Goal: Task Accomplishment & Management: Use online tool/utility

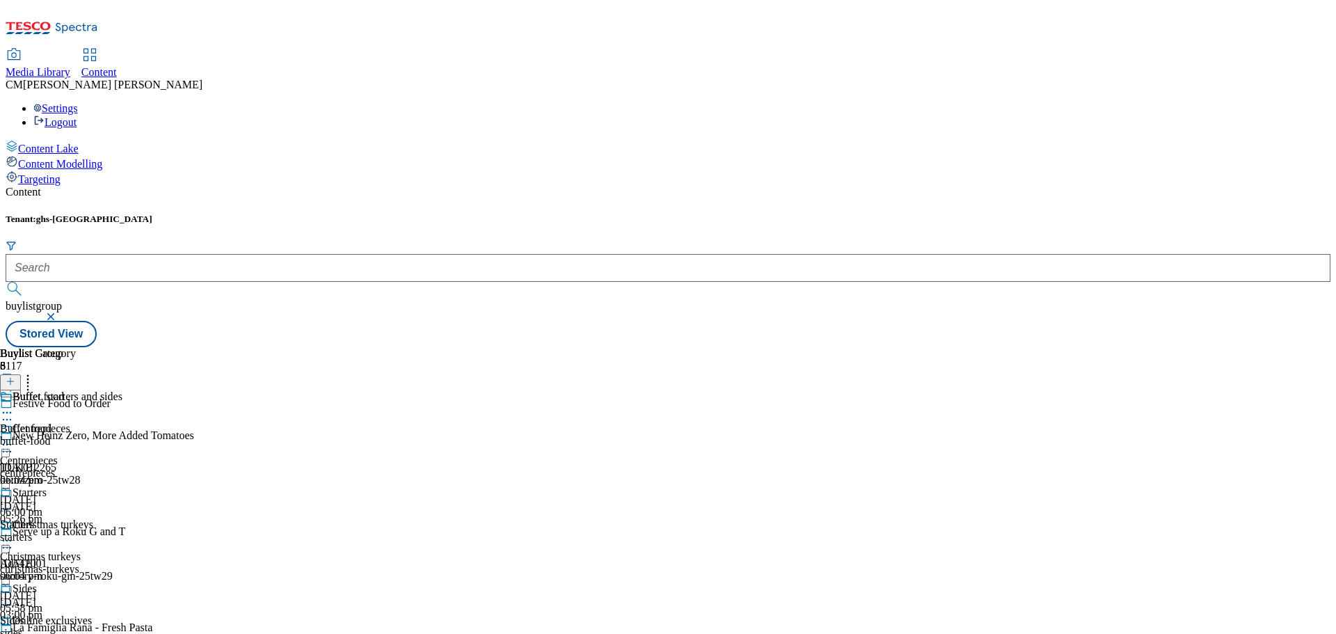
scroll to position [710, 0]
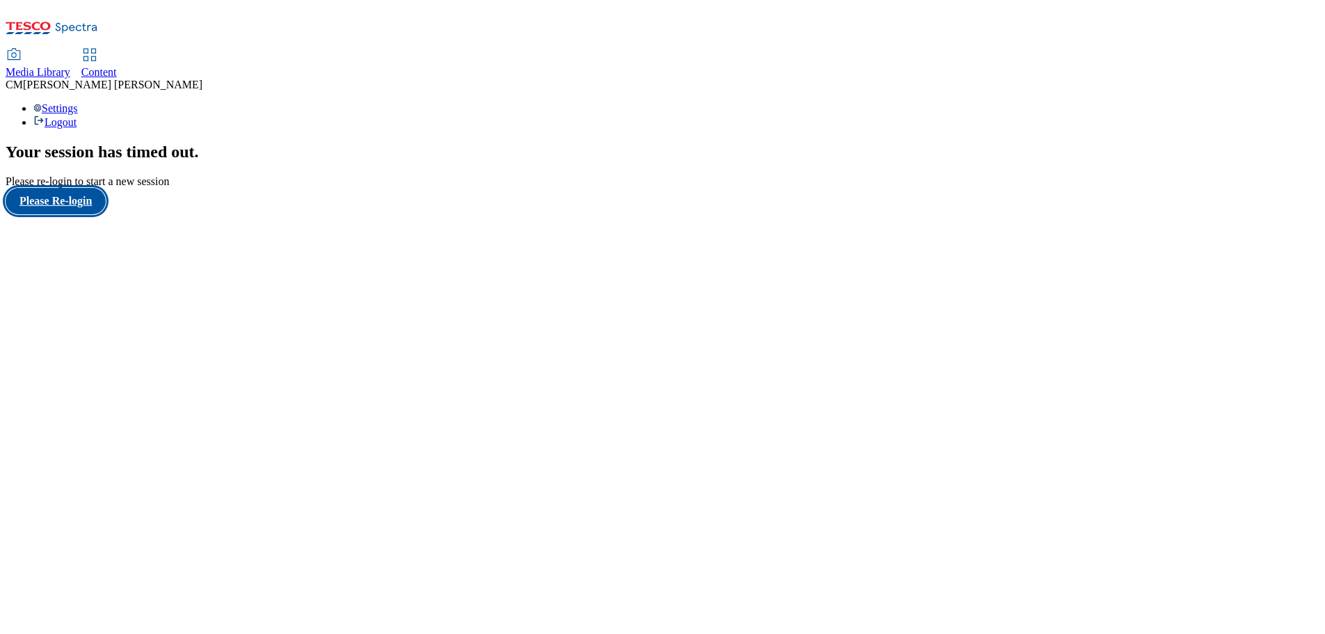
click at [106, 214] on button "Please Re-login" at bounding box center [56, 201] width 100 height 26
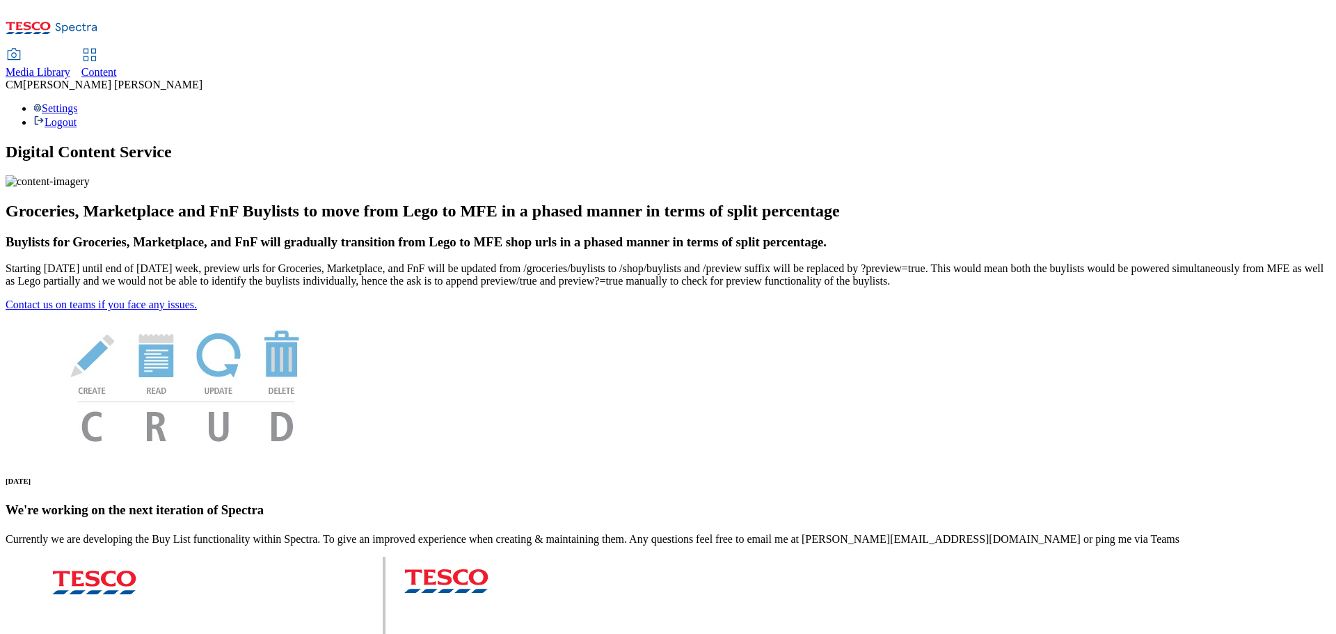
drag, startPoint x: 317, startPoint y: 6, endPoint x: 321, endPoint y: 14, distance: 8.4
click at [317, 6] on div "Media Library Content CM Connor McDonald Settings Logout" at bounding box center [668, 67] width 1324 height 123
click at [117, 66] on div "Content" at bounding box center [98, 72] width 35 height 13
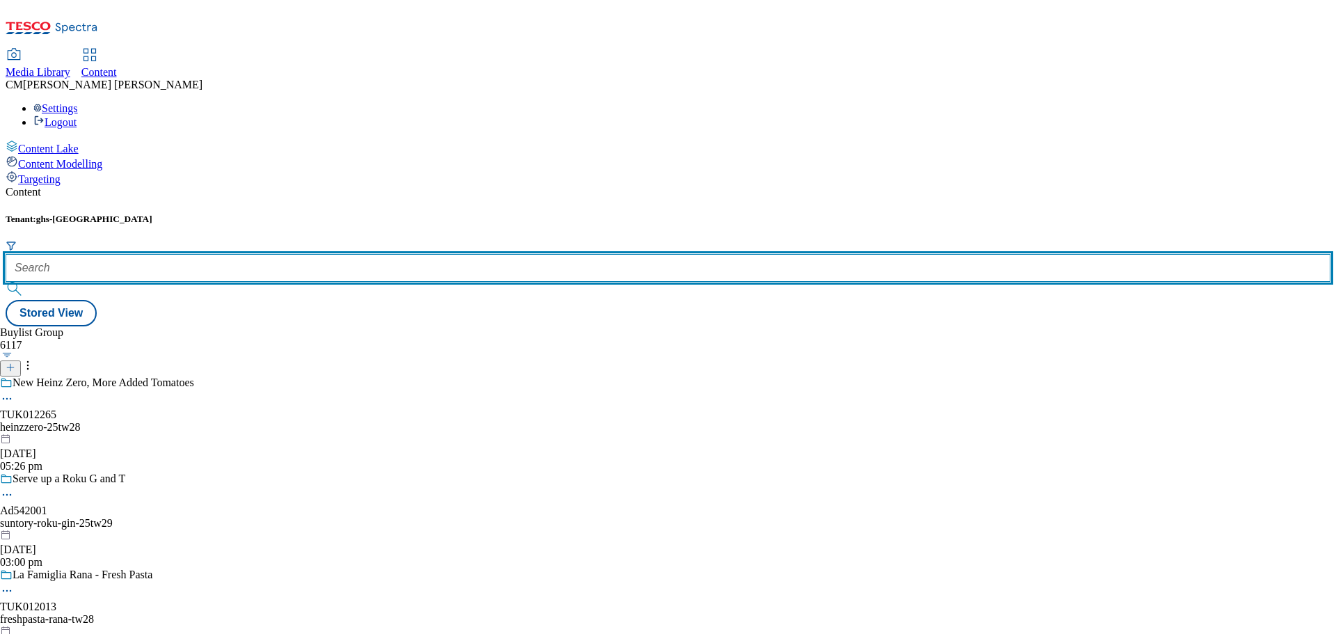
click at [298, 254] on input "text" at bounding box center [668, 268] width 1324 height 28
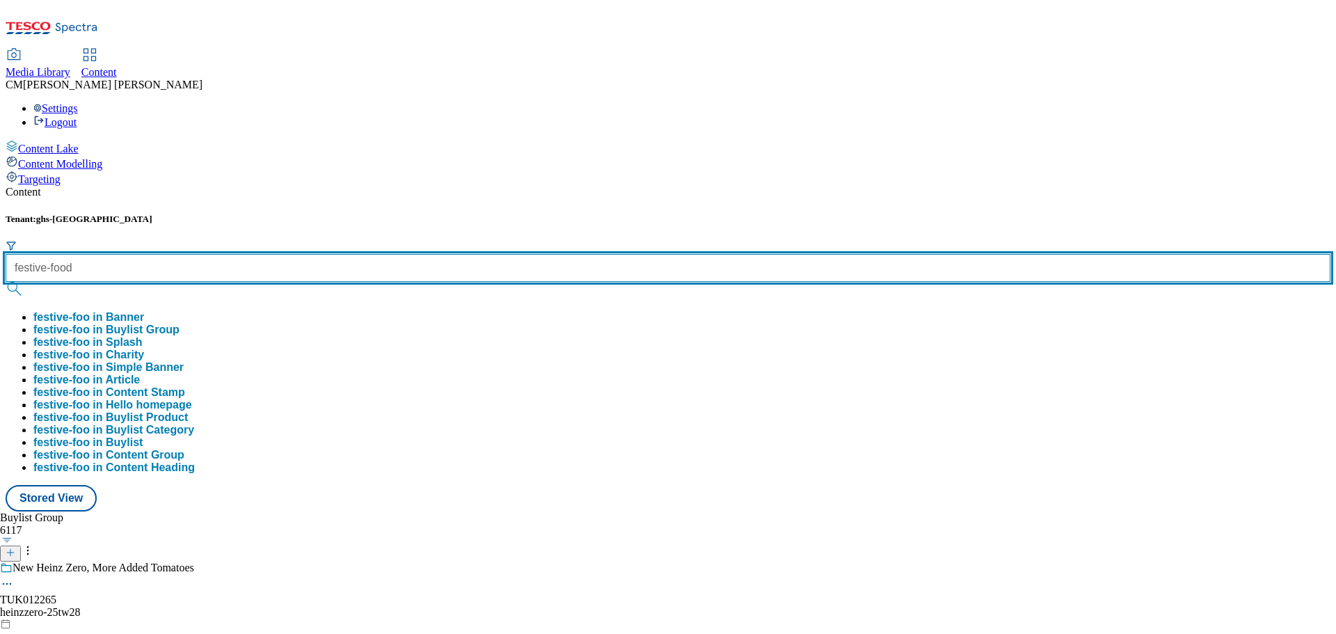
type input "festive-food"
click at [6, 282] on button "submit" at bounding box center [15, 289] width 19 height 14
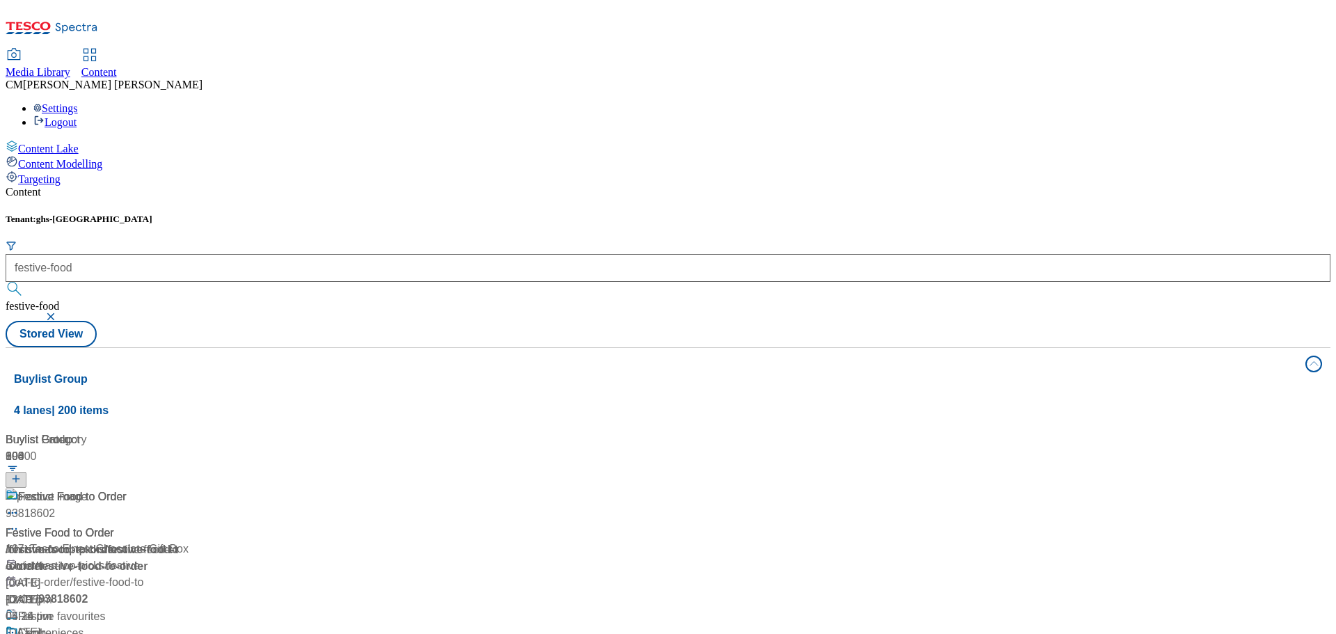
click at [305, 541] on div "/ festive-food-to-order" at bounding box center [155, 549] width 299 height 17
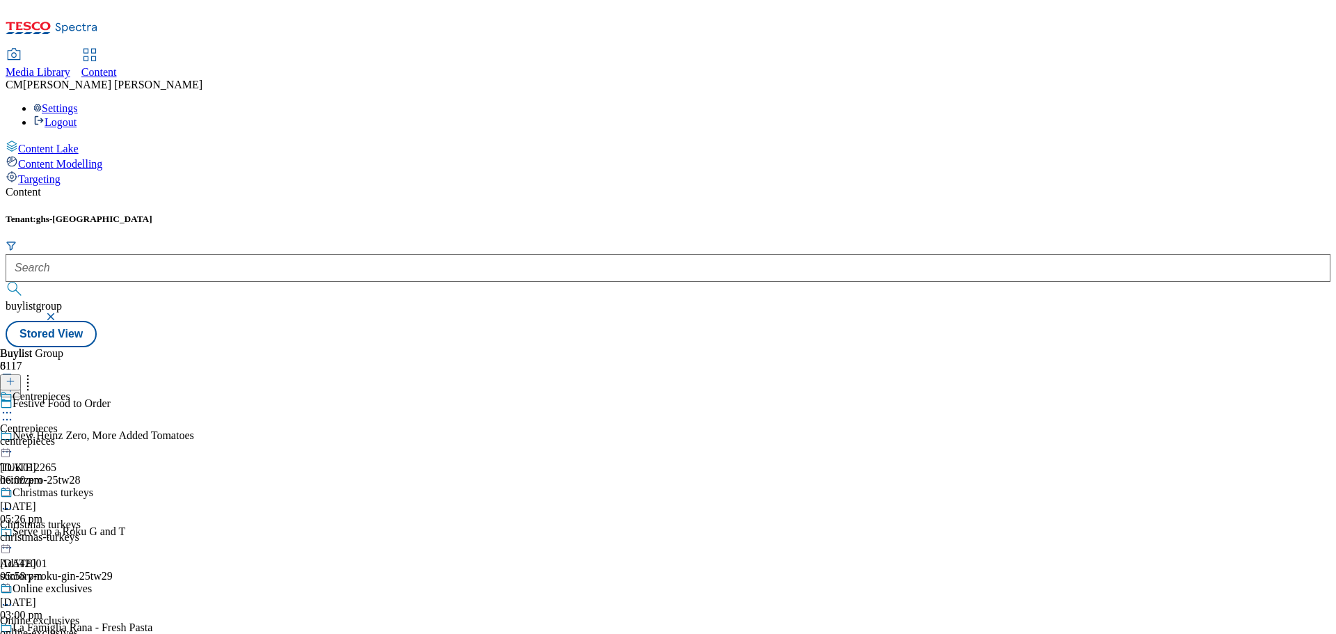
scroll to position [710, 0]
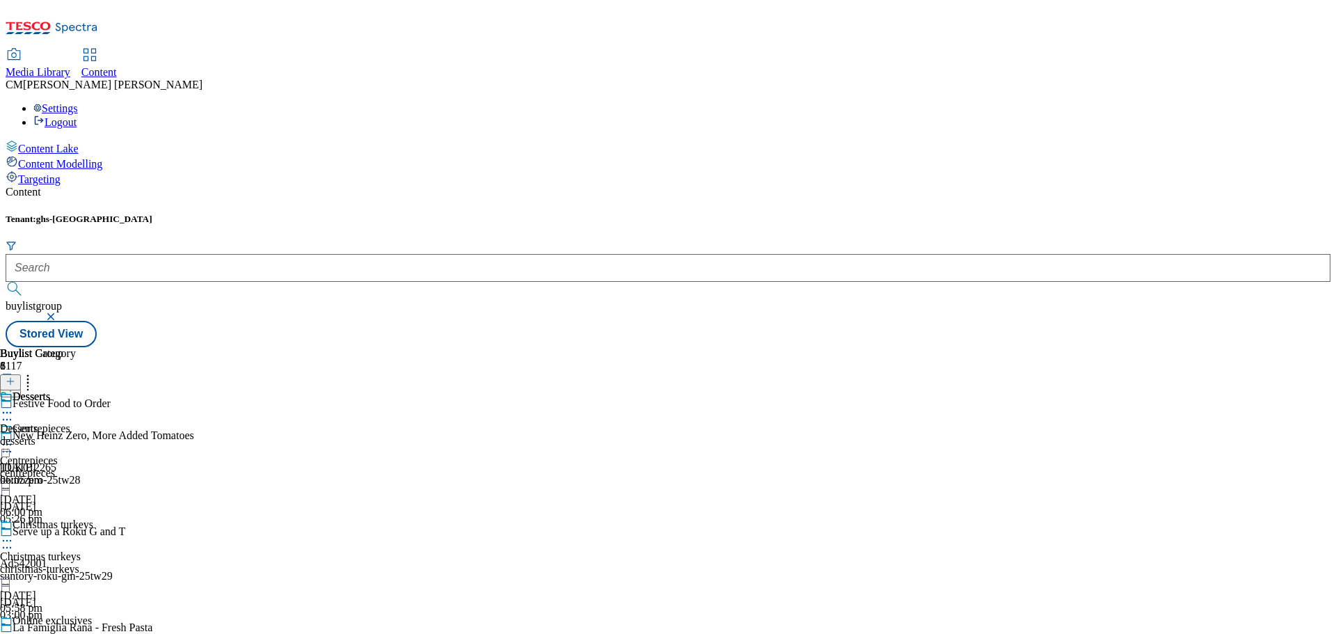
drag, startPoint x: 767, startPoint y: 414, endPoint x: 789, endPoint y: 390, distance: 32.5
click at [76, 413] on div "Desserts Desserts desserts 9 Dec 2024 06:05 pm" at bounding box center [38, 438] width 76 height 96
click at [14, 406] on icon at bounding box center [7, 413] width 14 height 14
click at [115, 533] on span "Open Preview Url" at bounding box center [79, 538] width 72 height 10
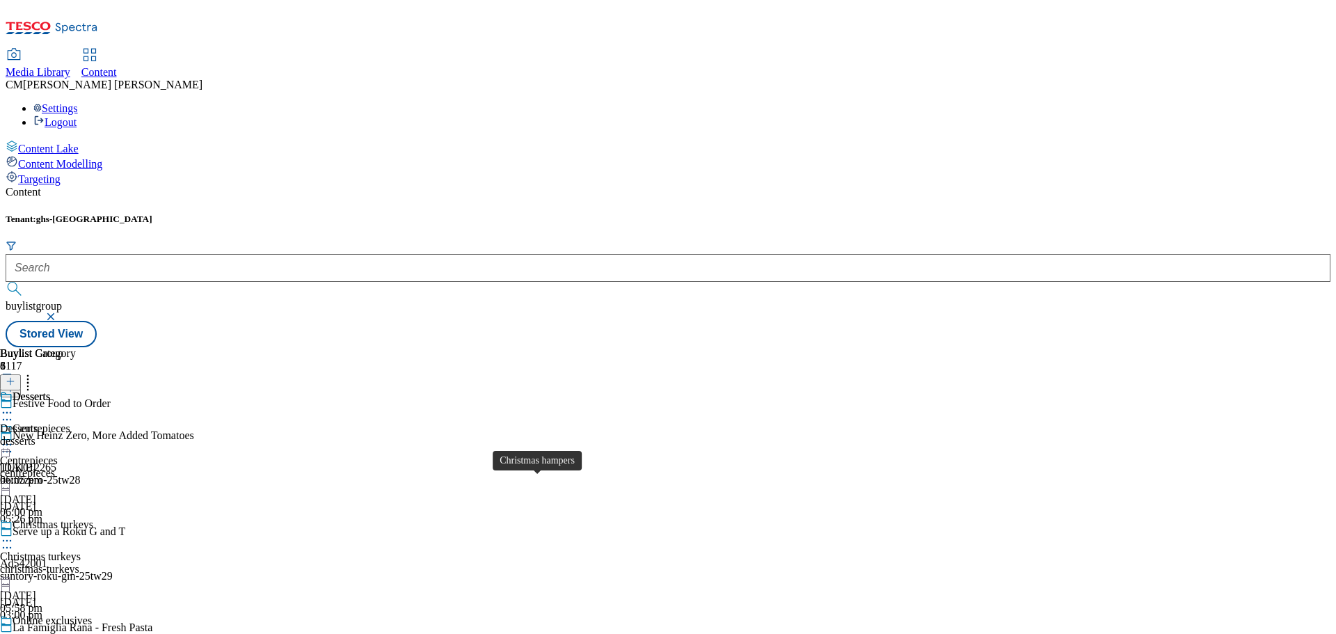
scroll to position [39, 0]
click at [14, 406] on icon at bounding box center [7, 413] width 14 height 14
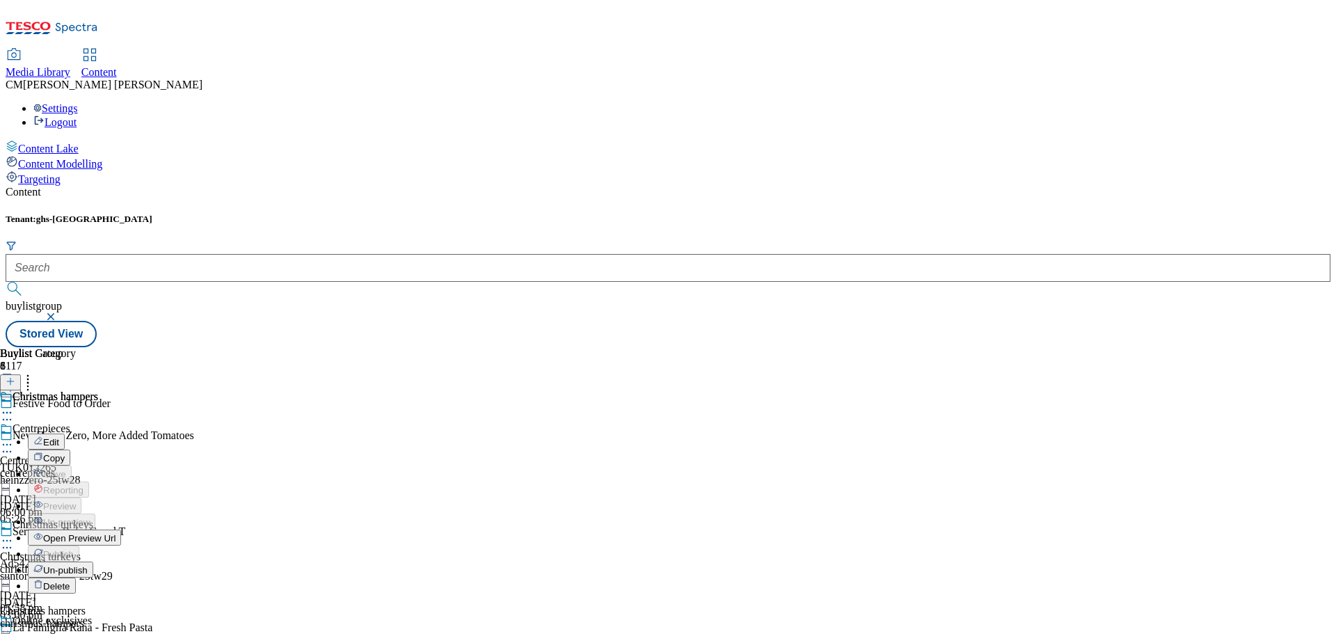
click at [115, 533] on span "Open Preview Url" at bounding box center [79, 538] width 72 height 10
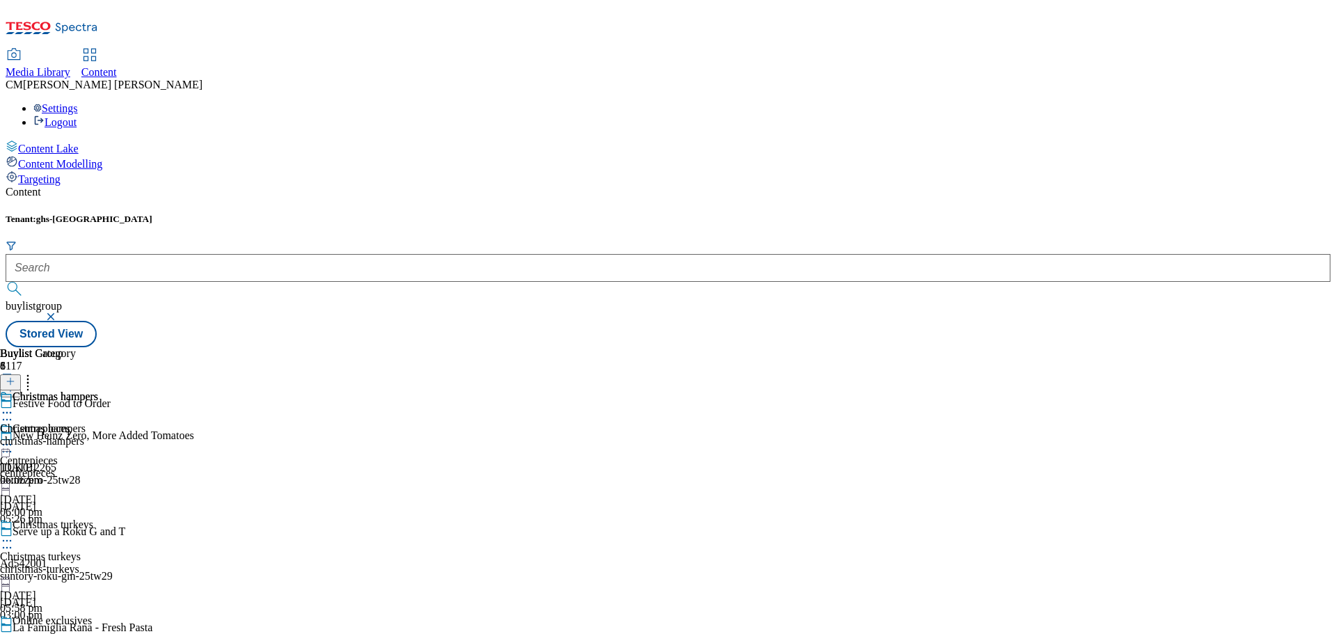
scroll to position [362, 0]
click at [14, 406] on icon at bounding box center [7, 413] width 14 height 14
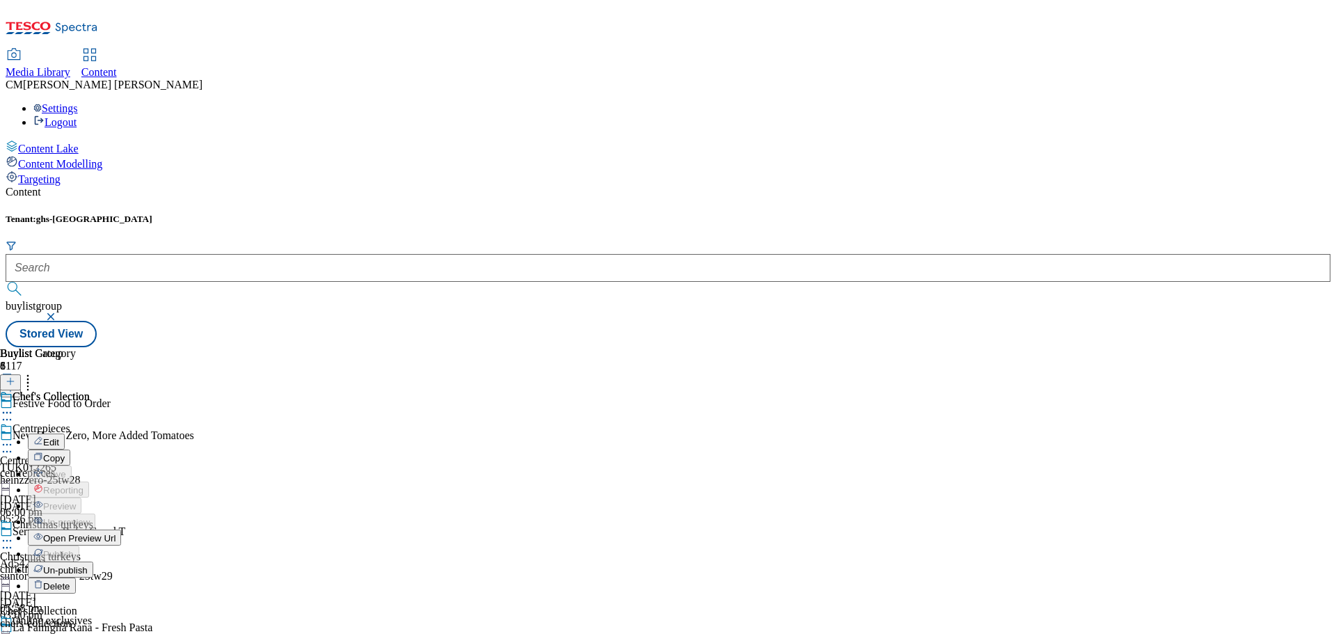
click at [115, 533] on span "Open Preview Url" at bounding box center [79, 538] width 72 height 10
